Goal: Information Seeking & Learning: Learn about a topic

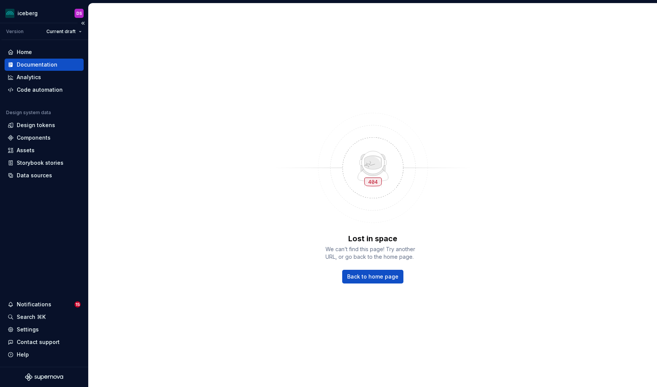
click at [44, 65] on div "Documentation" at bounding box center [37, 65] width 41 height 8
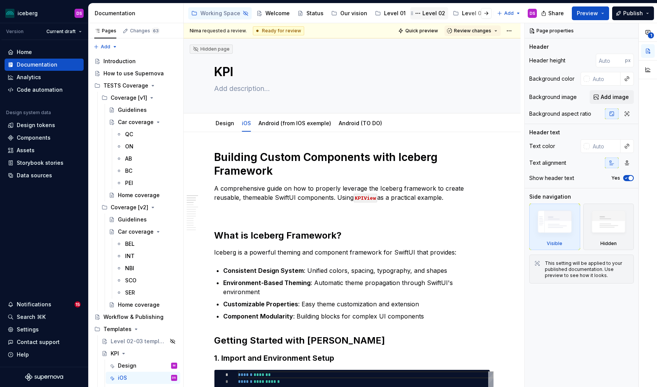
click at [422, 13] on div "Level 02" at bounding box center [433, 14] width 23 height 8
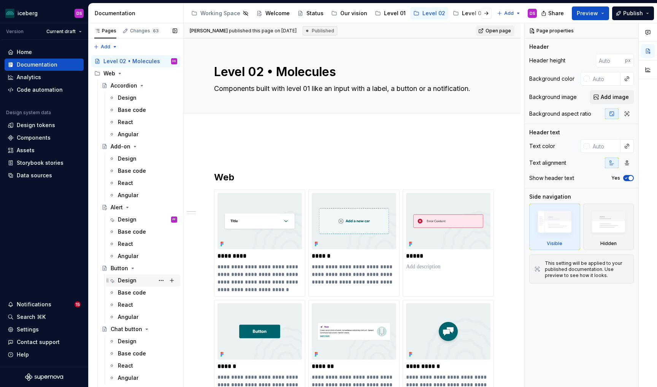
click at [127, 280] on div "Design" at bounding box center [127, 280] width 19 height 8
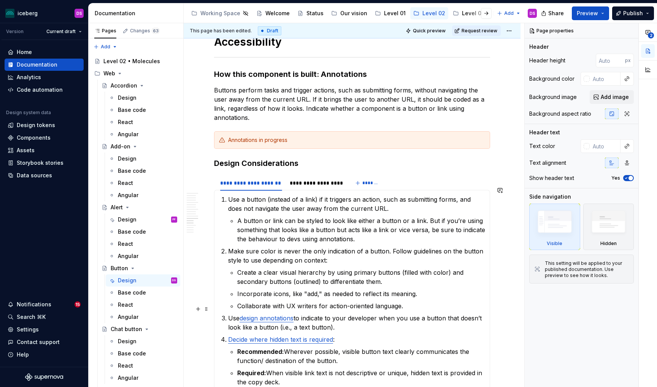
scroll to position [2075, 0]
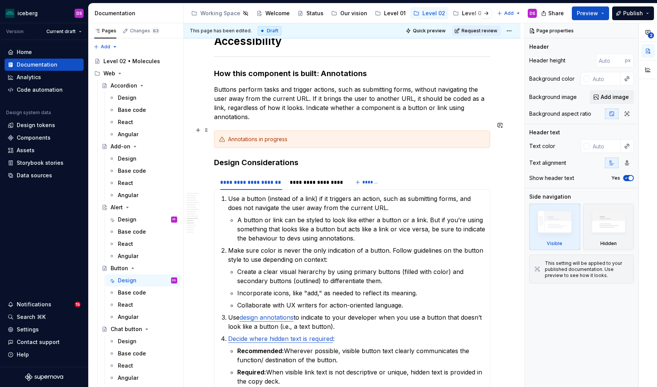
click at [245, 135] on div "Annotations in progress" at bounding box center [356, 139] width 257 height 8
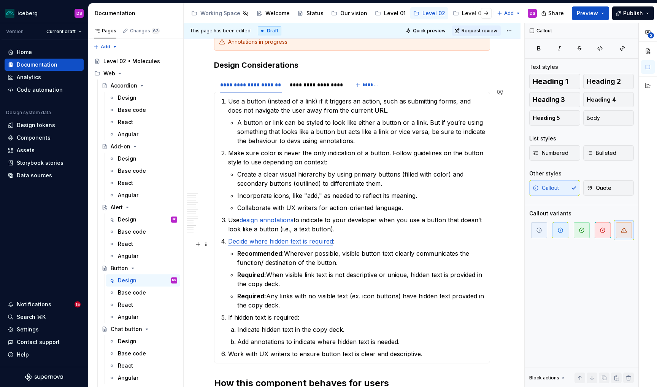
scroll to position [2165, 0]
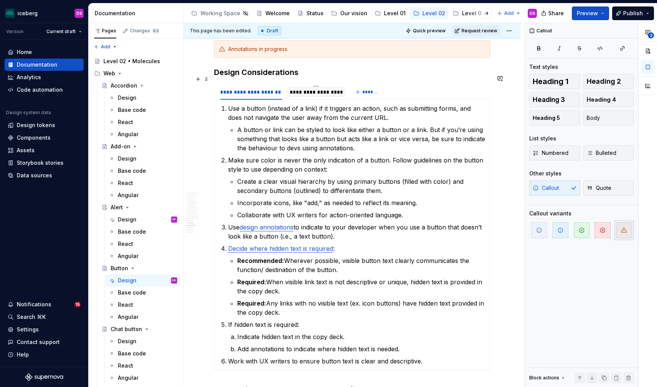
click at [326, 88] on div "**********" at bounding box center [316, 92] width 52 height 8
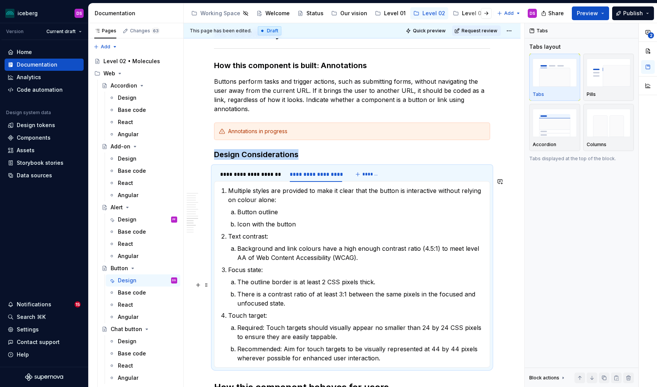
scroll to position [2083, 0]
click at [254, 170] on div "**********" at bounding box center [251, 174] width 62 height 8
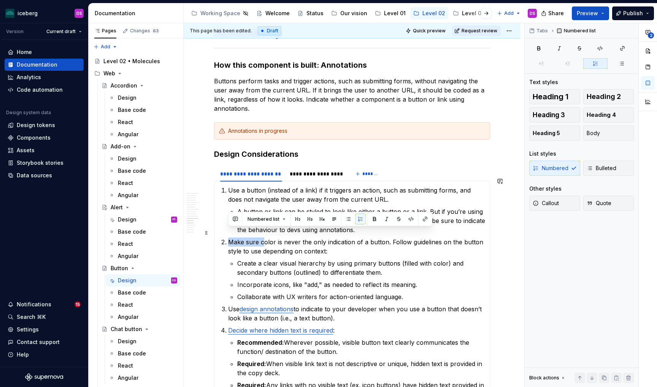
drag, startPoint x: 225, startPoint y: 233, endPoint x: 262, endPoint y: 233, distance: 36.9
click at [262, 237] on li "Make sure color is never the only indication of a button. Follow guidelines on …" at bounding box center [356, 269] width 257 height 64
click at [252, 267] on p "Create a clear visual hierarchy by using primary buttons (filled with color) an…" at bounding box center [361, 268] width 248 height 18
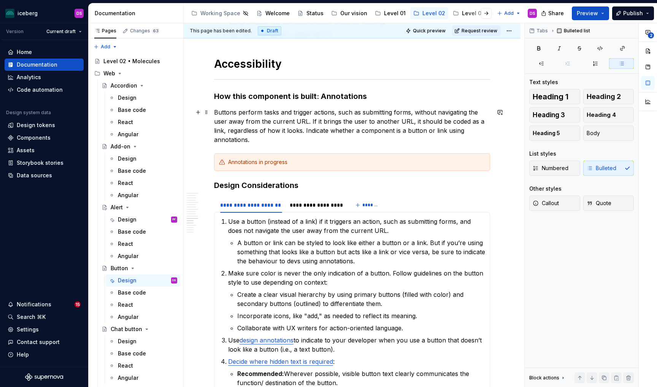
scroll to position [2053, 0]
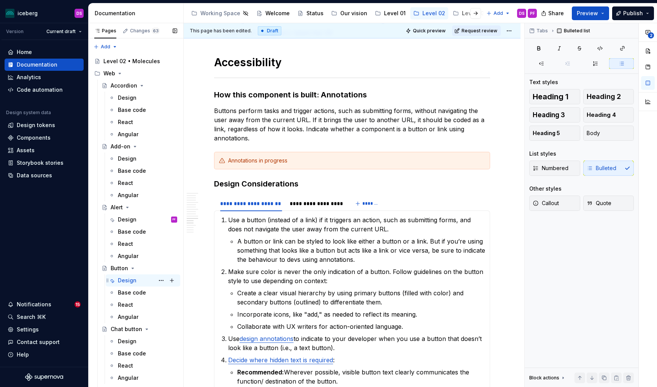
click at [143, 281] on div "Design DS PF" at bounding box center [147, 280] width 59 height 11
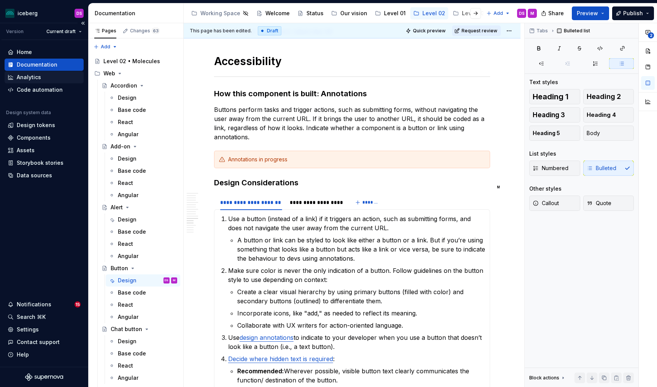
scroll to position [2055, 0]
type textarea "*"
